Goal: Task Accomplishment & Management: Manage account settings

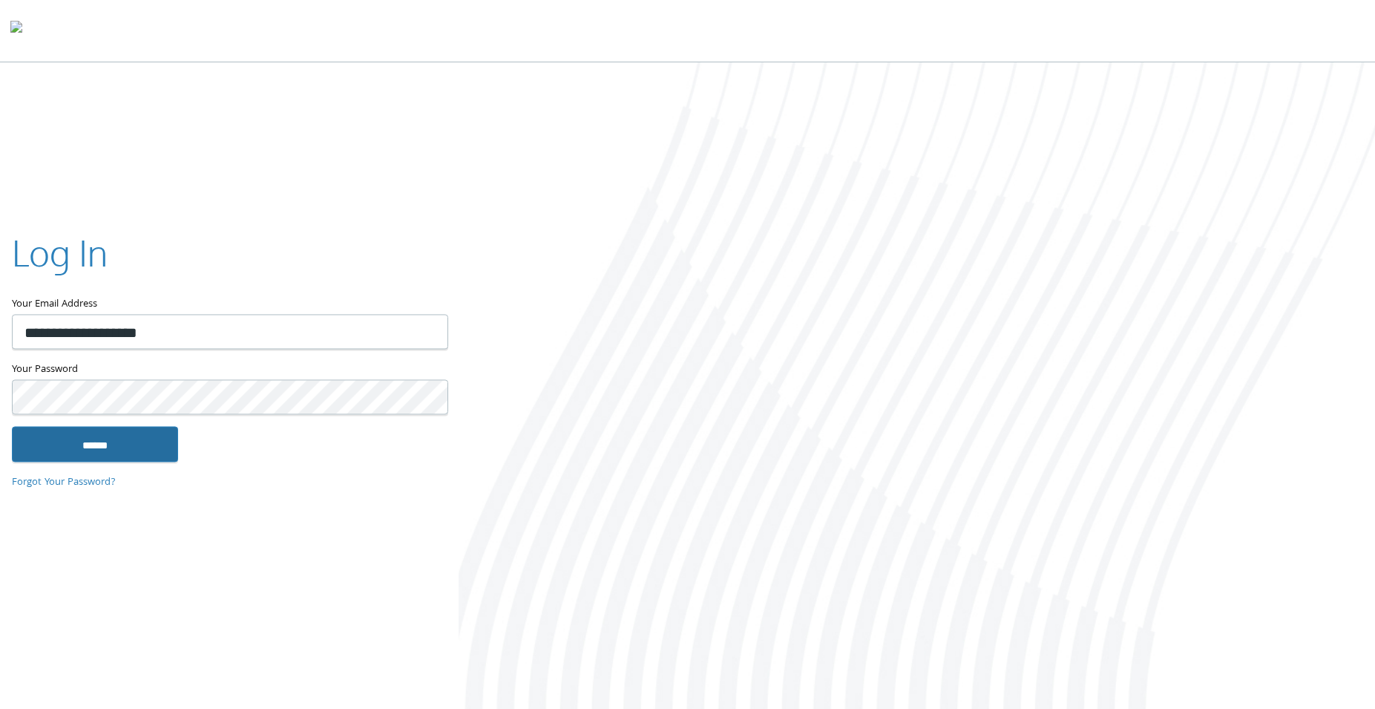
click at [151, 437] on input "******" at bounding box center [95, 444] width 166 height 36
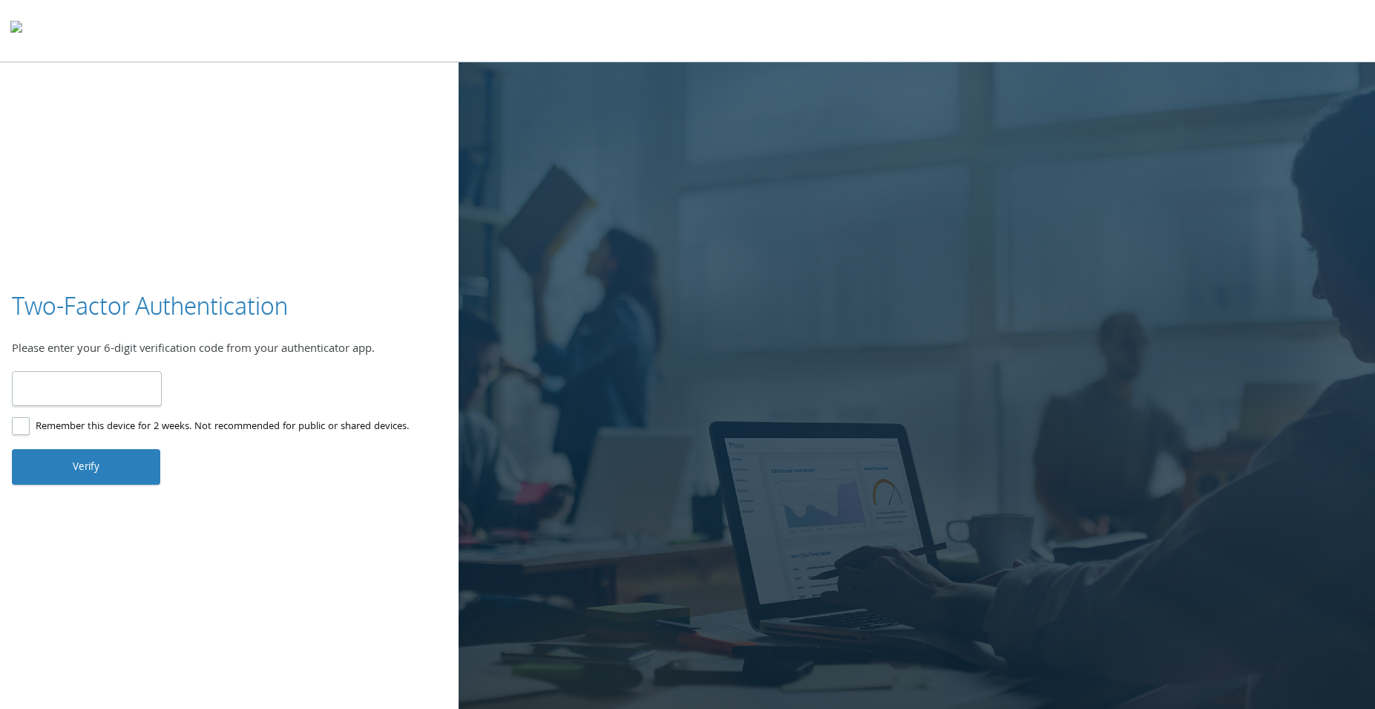
click at [131, 399] on input "number" at bounding box center [87, 388] width 150 height 35
type input "******"
